Goal: Check status: Check status

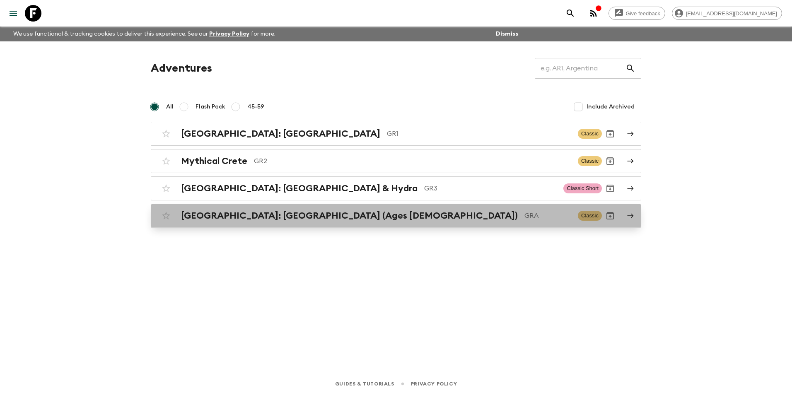
click at [229, 216] on h2 "[GEOGRAPHIC_DATA]: [GEOGRAPHIC_DATA] (Ages [DEMOGRAPHIC_DATA])" at bounding box center [349, 215] width 337 height 11
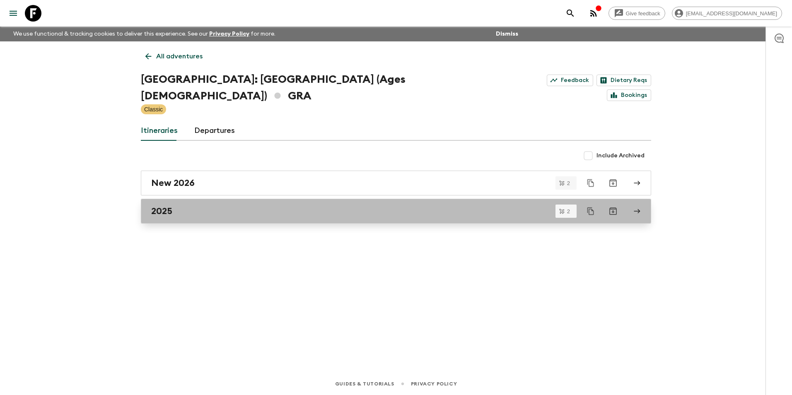
click at [165, 206] on h2 "2025" at bounding box center [161, 211] width 21 height 11
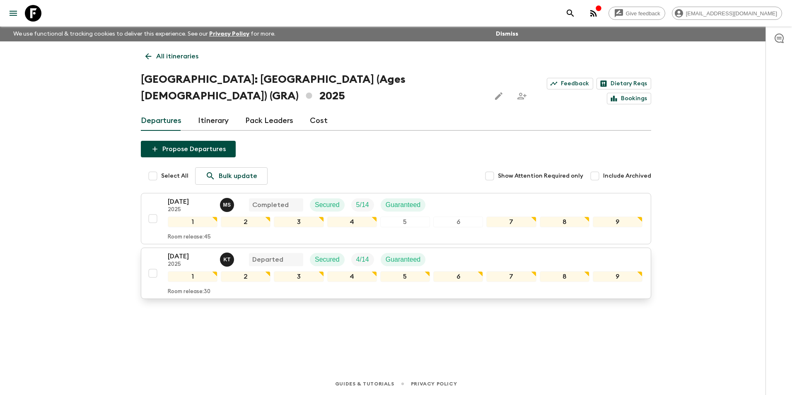
click at [190, 252] on p "[DATE]" at bounding box center [191, 257] width 46 height 10
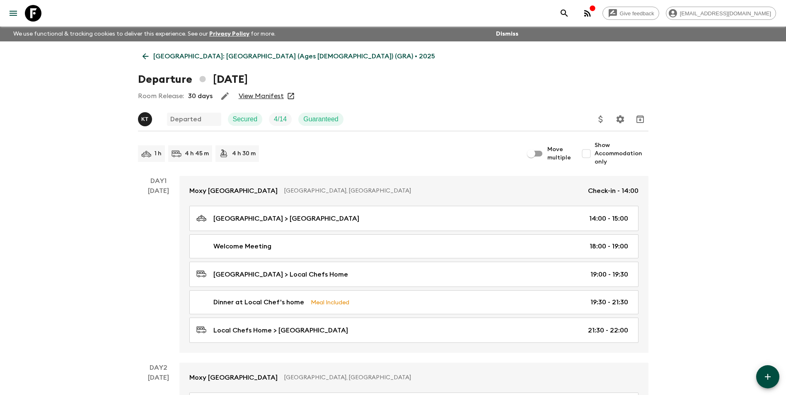
click at [266, 97] on link "View Manifest" at bounding box center [261, 96] width 45 height 8
